Goal: Transaction & Acquisition: Book appointment/travel/reservation

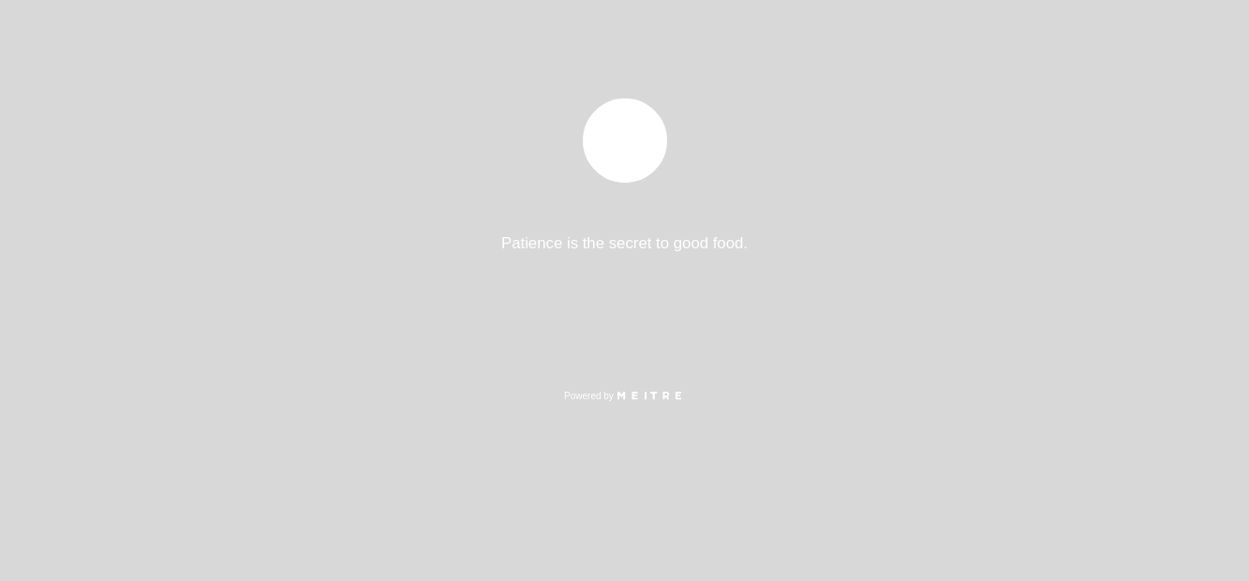
select select "pt"
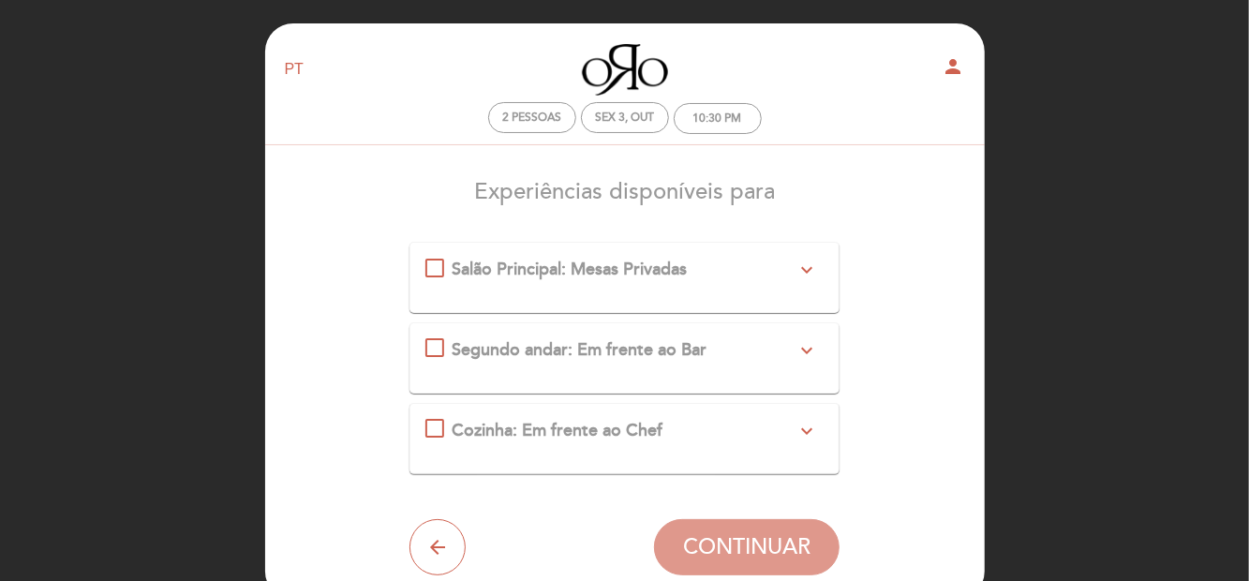
click at [526, 420] on span "Cozinha: Em frente ao Chef" at bounding box center [557, 430] width 211 height 21
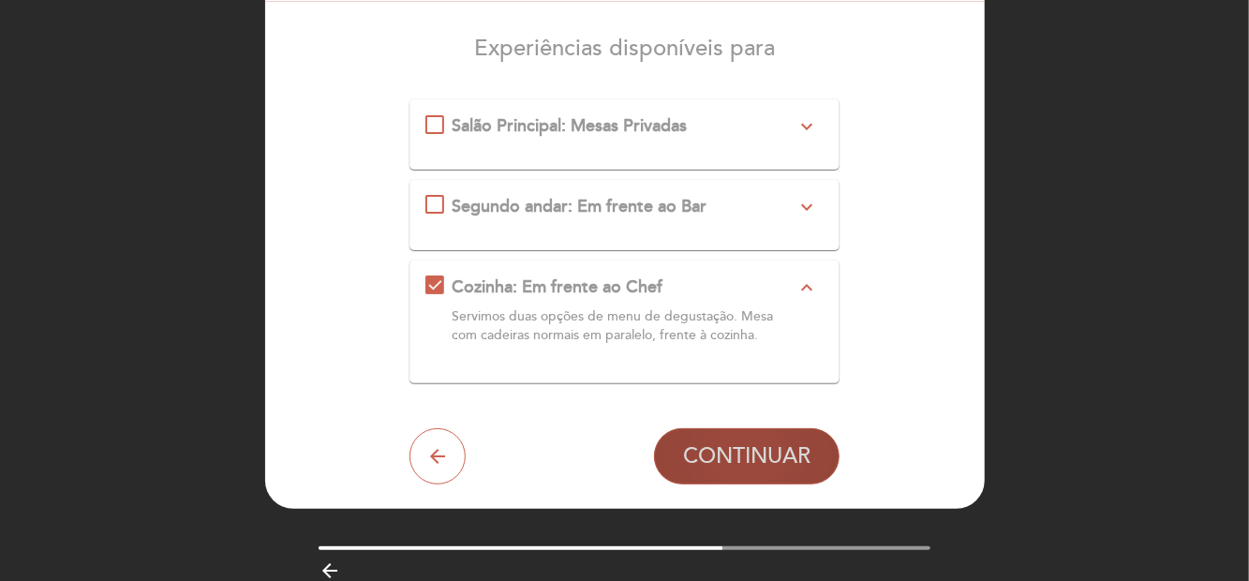
click at [806, 456] on span "CONTINUAR" at bounding box center [746, 456] width 127 height 26
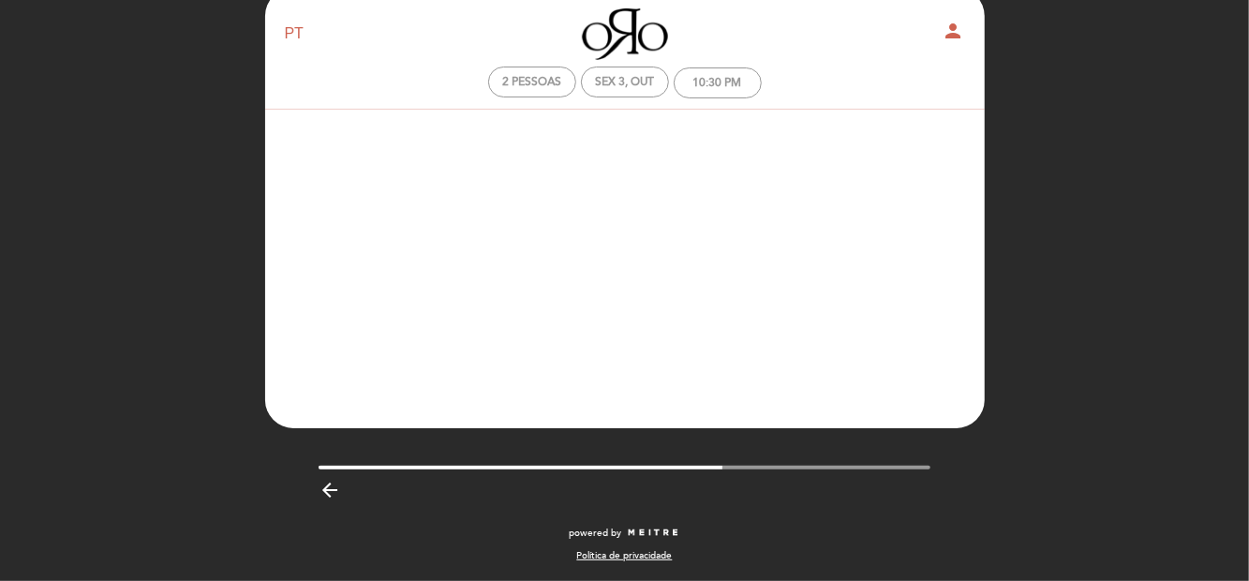
scroll to position [37, 0]
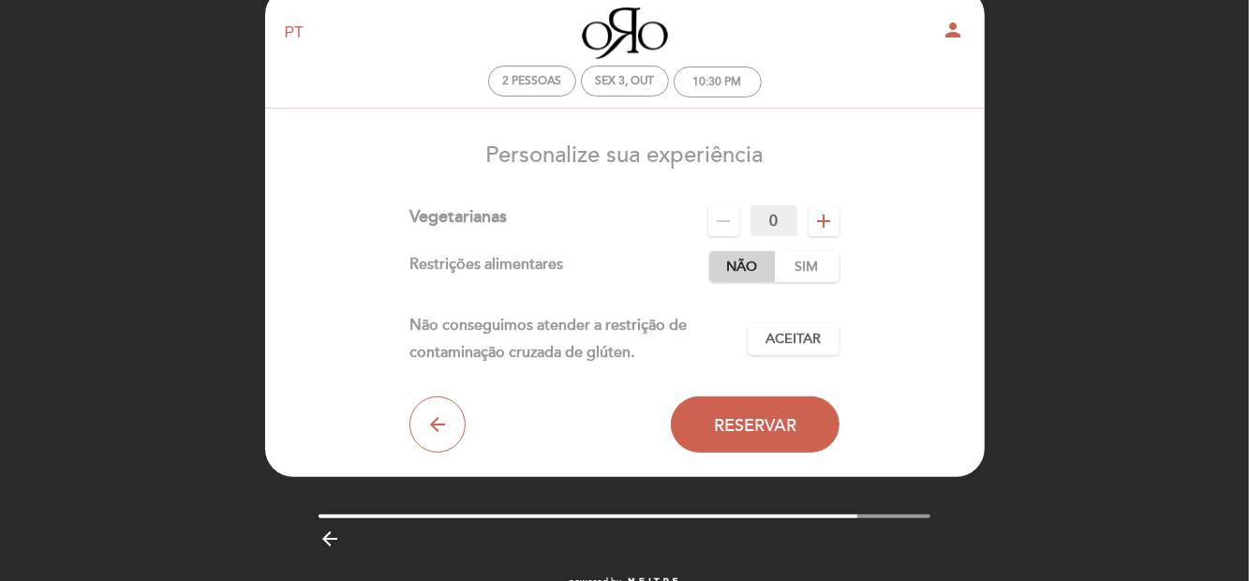
click at [727, 267] on label "Não" at bounding box center [742, 266] width 66 height 31
click at [827, 324] on button "Aceitar Aceito" at bounding box center [794, 339] width 92 height 32
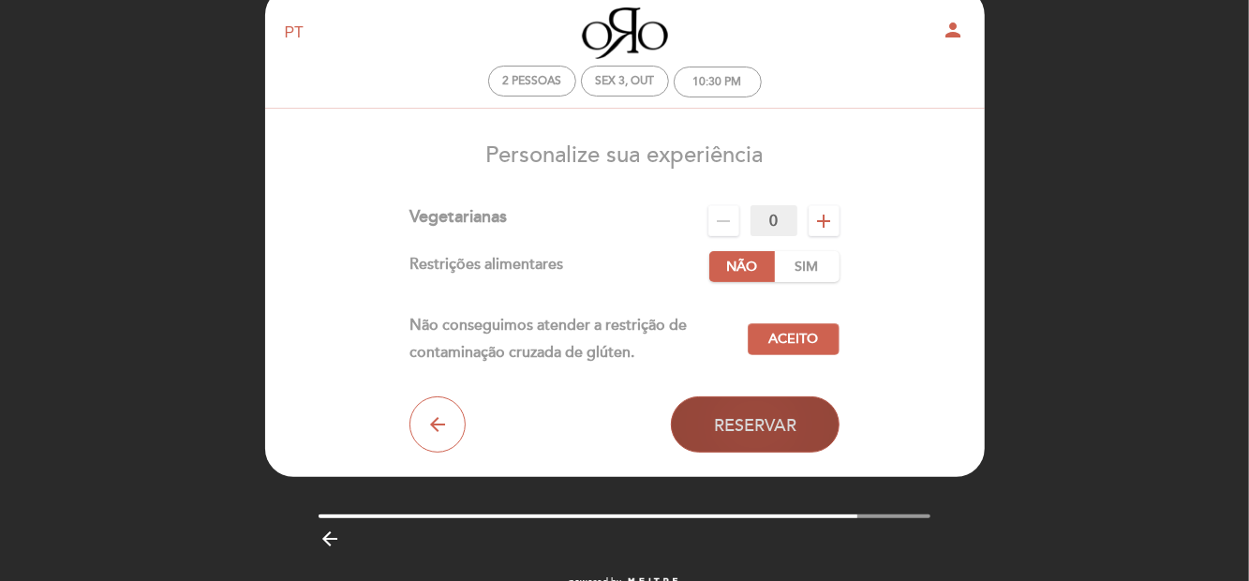
click at [802, 435] on button "Reservar" at bounding box center [755, 424] width 169 height 56
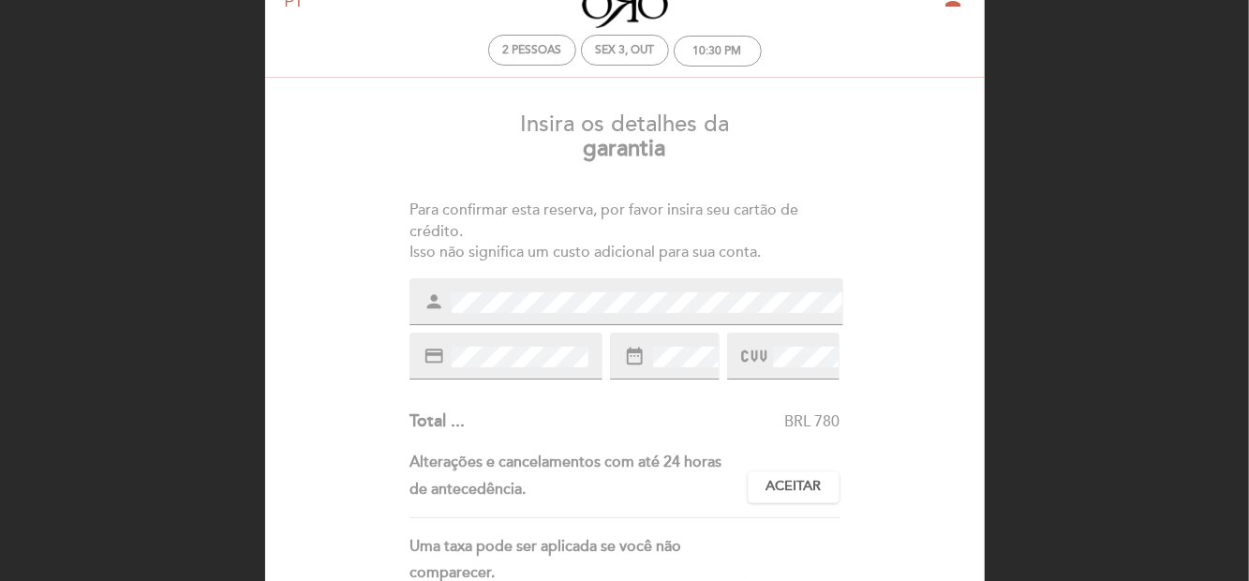
scroll to position [67, 0]
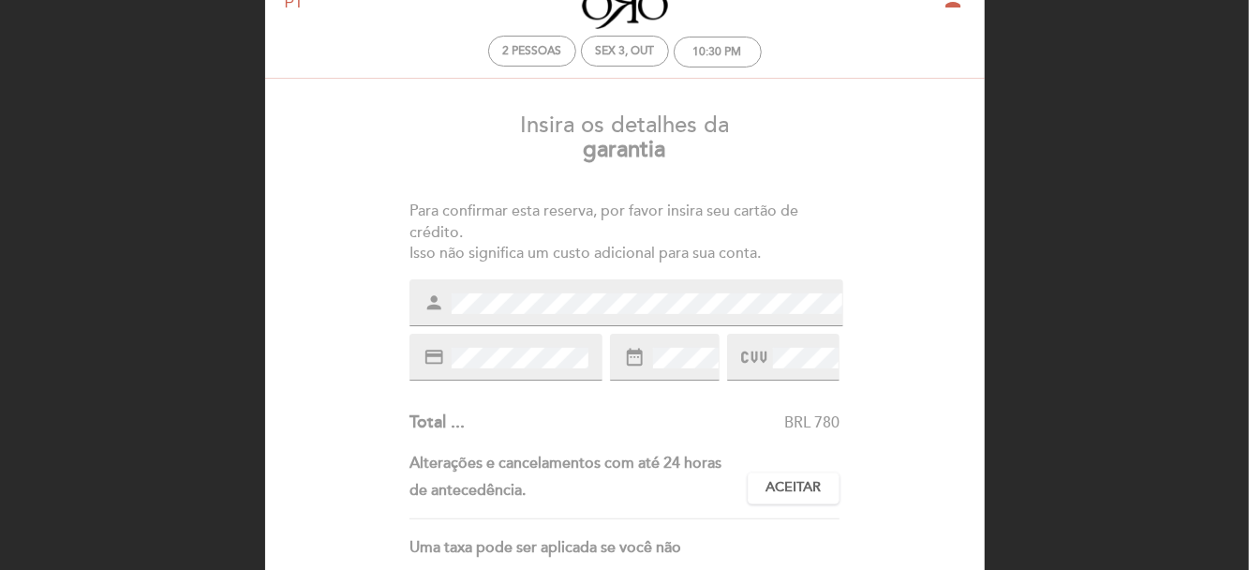
click at [802, 381] on div "Insira os detalhes da [GEOGRAPHIC_DATA] Para confirmar esta reserva, por favor …" at bounding box center [625, 490] width 694 height 785
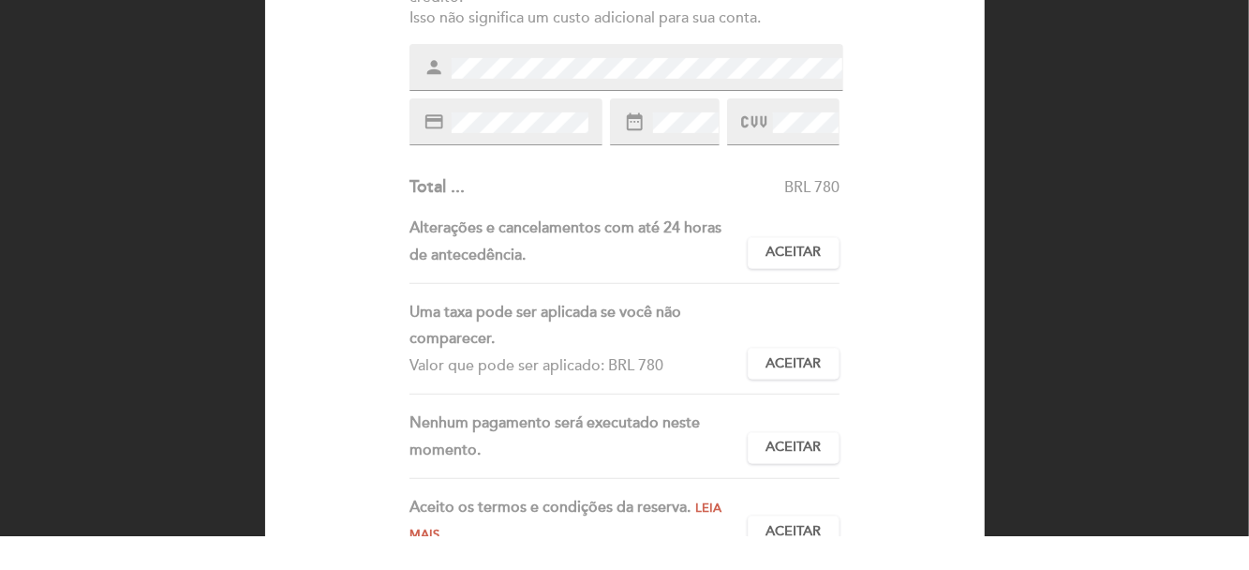
scroll to position [277, 0]
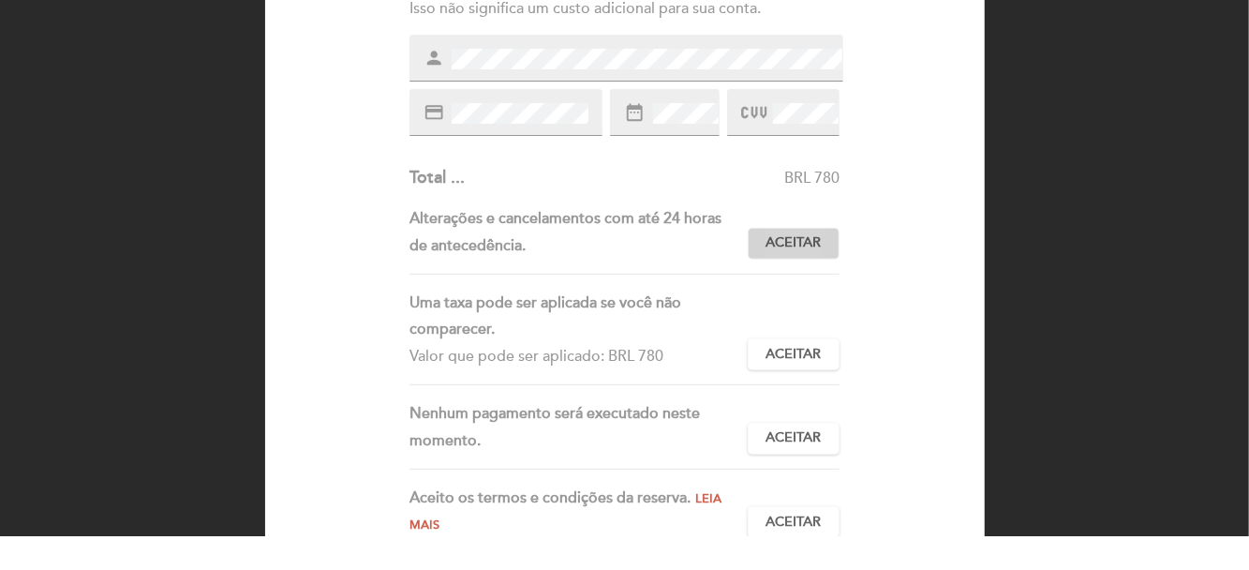
click at [806, 279] on span "Aceitar" at bounding box center [793, 277] width 55 height 20
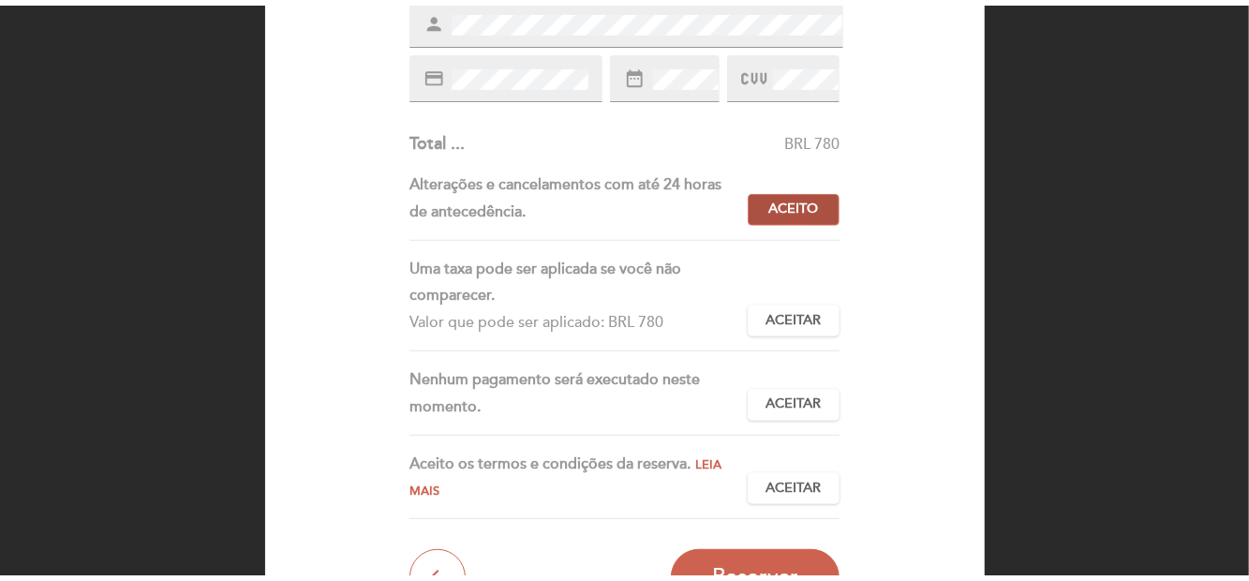
scroll to position [355, 0]
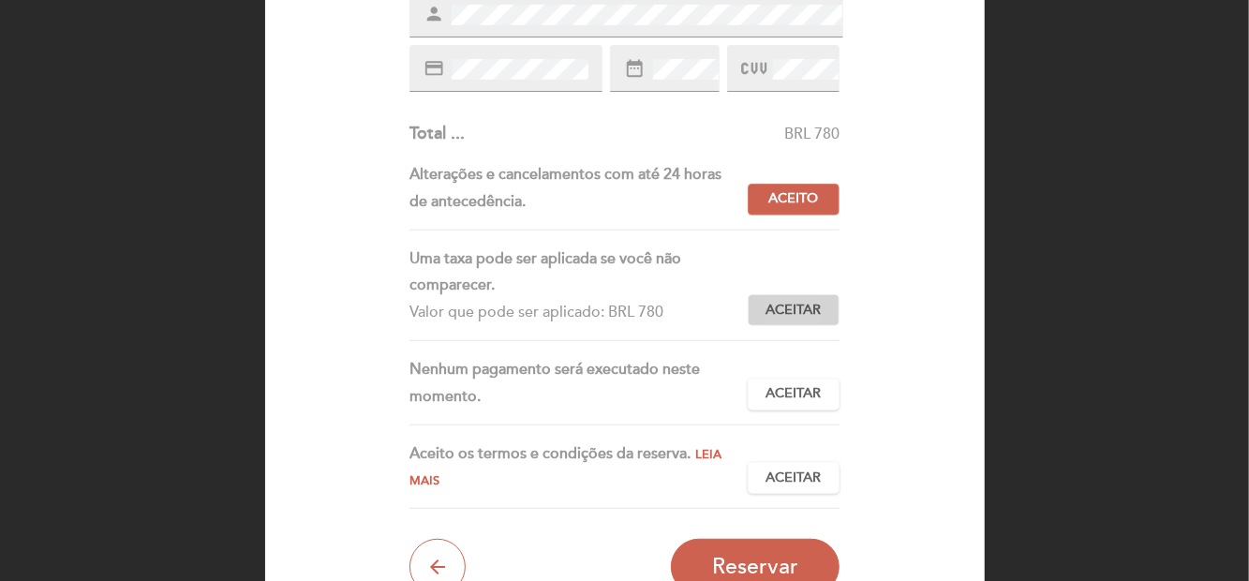
click at [815, 306] on span "Aceitar" at bounding box center [793, 311] width 55 height 20
click at [799, 396] on span "Aceitar" at bounding box center [793, 394] width 55 height 20
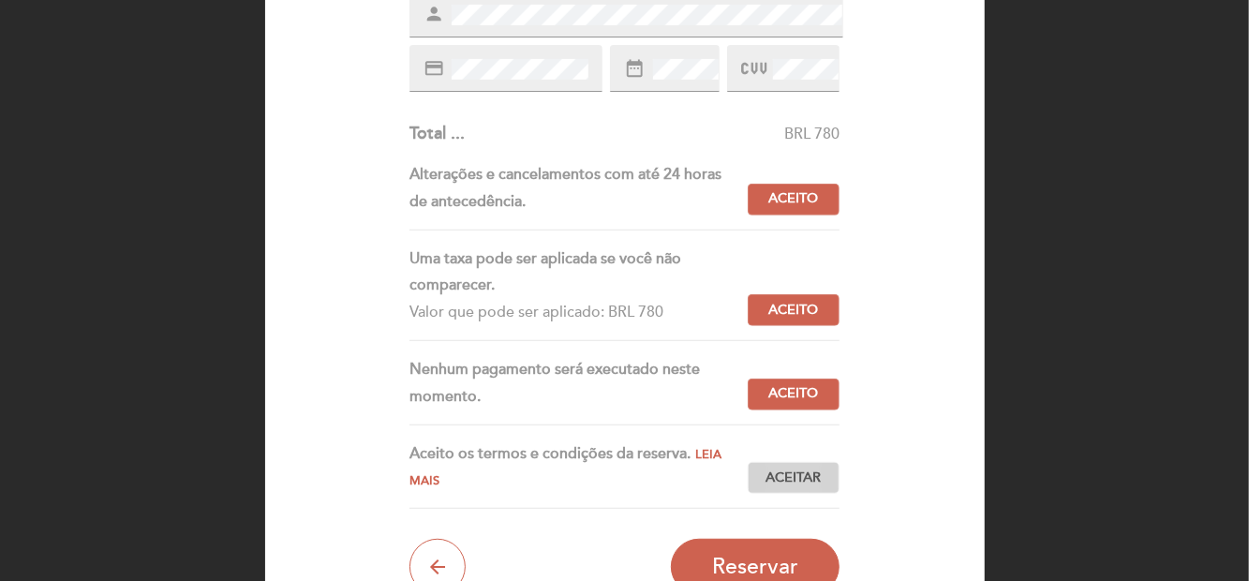
click at [807, 474] on span "Aceitar" at bounding box center [793, 479] width 55 height 20
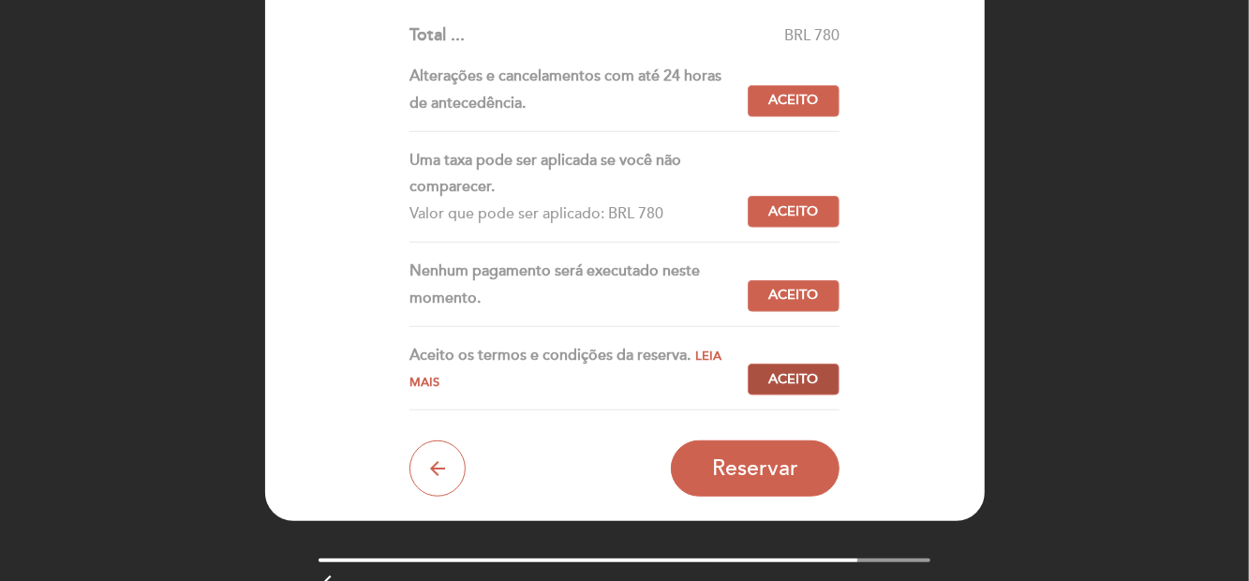
scroll to position [485, 0]
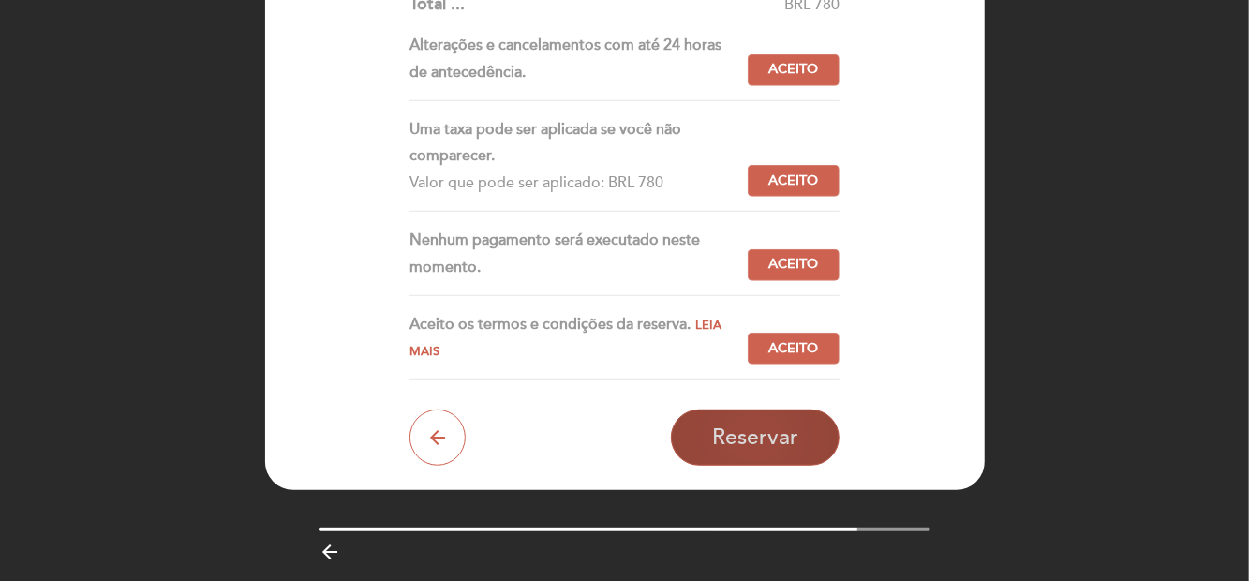
click at [788, 438] on span "Reservar" at bounding box center [755, 438] width 86 height 26
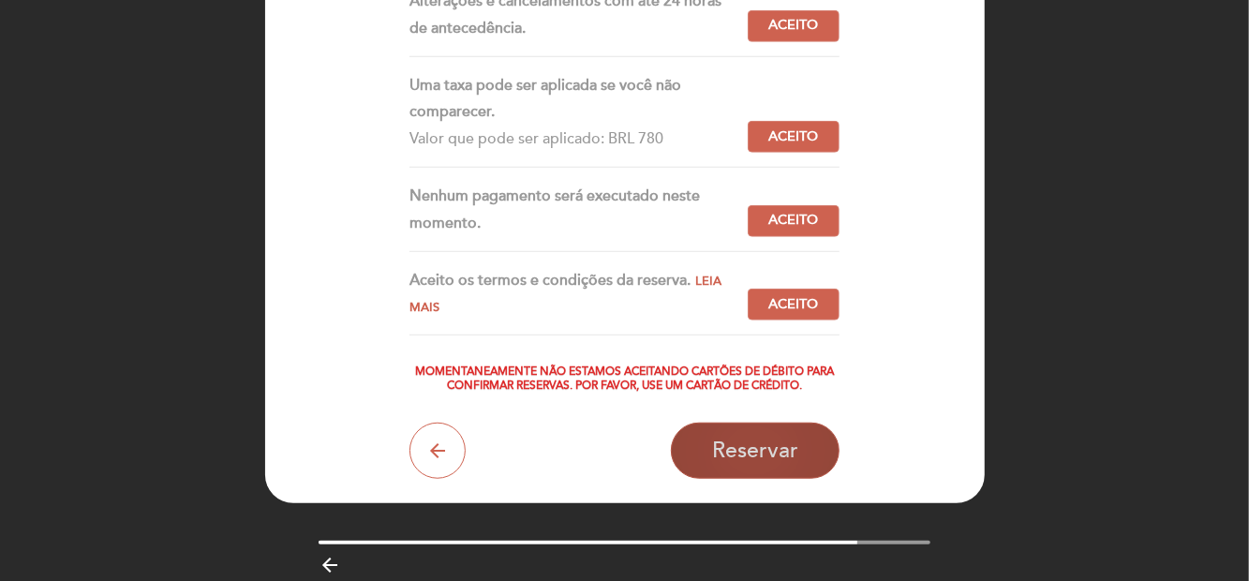
scroll to position [542, 0]
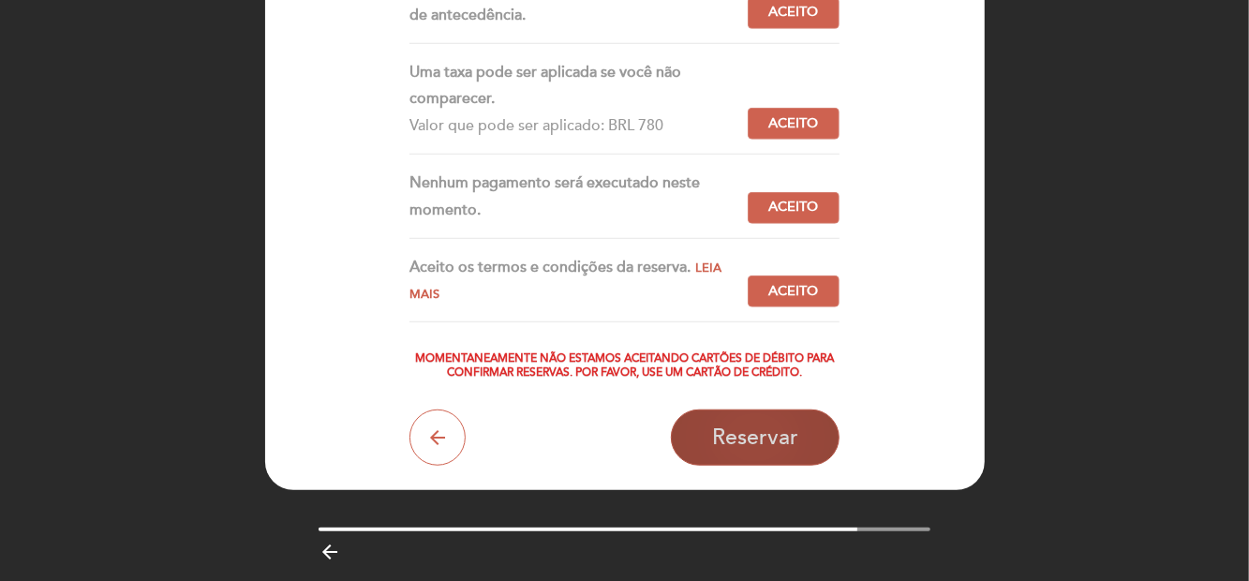
click at [723, 417] on button "Reservar" at bounding box center [755, 438] width 169 height 56
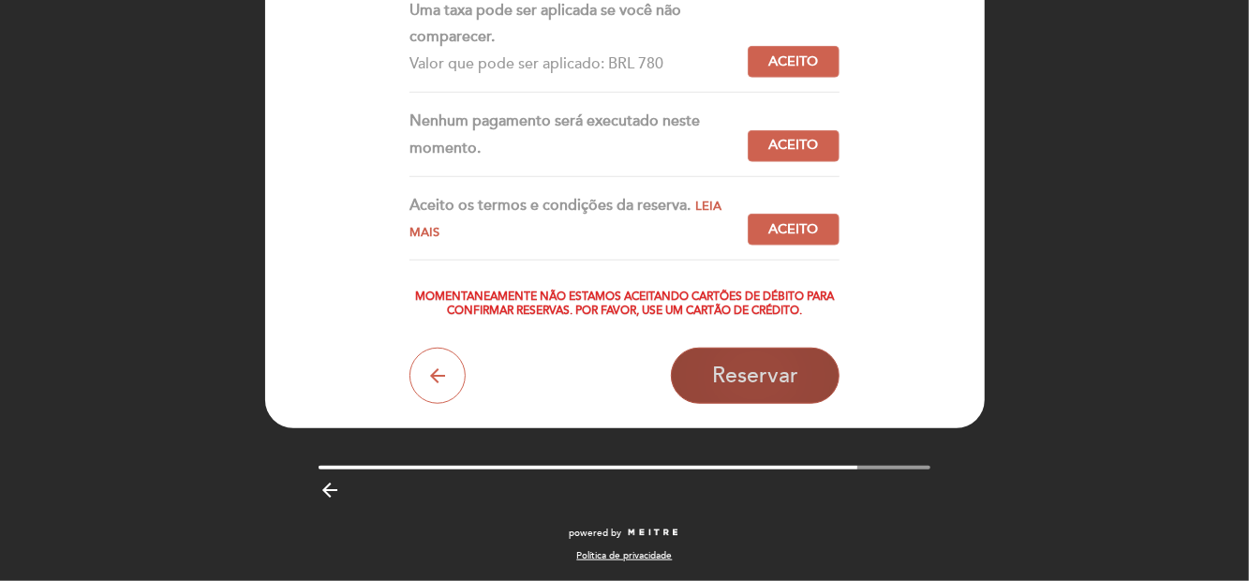
scroll to position [0, 0]
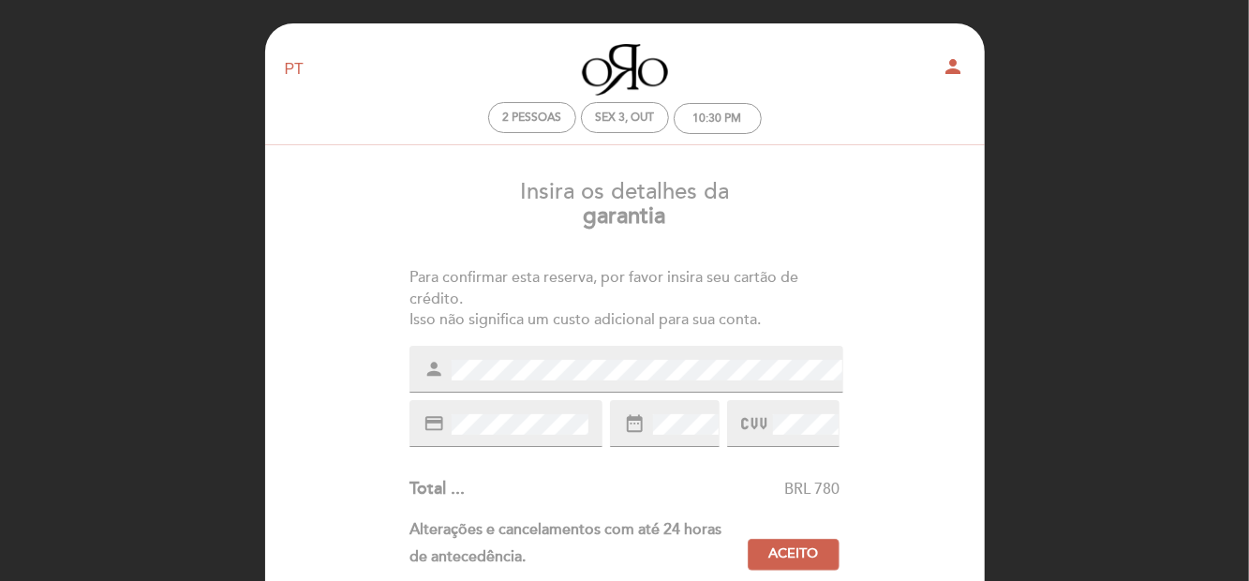
click at [294, 70] on select "EN ES PT" at bounding box center [296, 70] width 22 height 22
click at [1040, 289] on div "EN ES PT Oro person 2 pessoas Sex 3, out 10:30 PM Bem vindo Bem vindo, [GEOGRAP…" at bounding box center [624, 592] width 1249 height 1185
